Goal: Check status: Check status

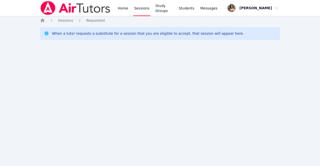
click at [66, 71] on div "Home Sessions Study Groups Students Messages Open user menu [PERSON_NAME] Open …" at bounding box center [160, 83] width 320 height 166
